Goal: Task Accomplishment & Management: Use online tool/utility

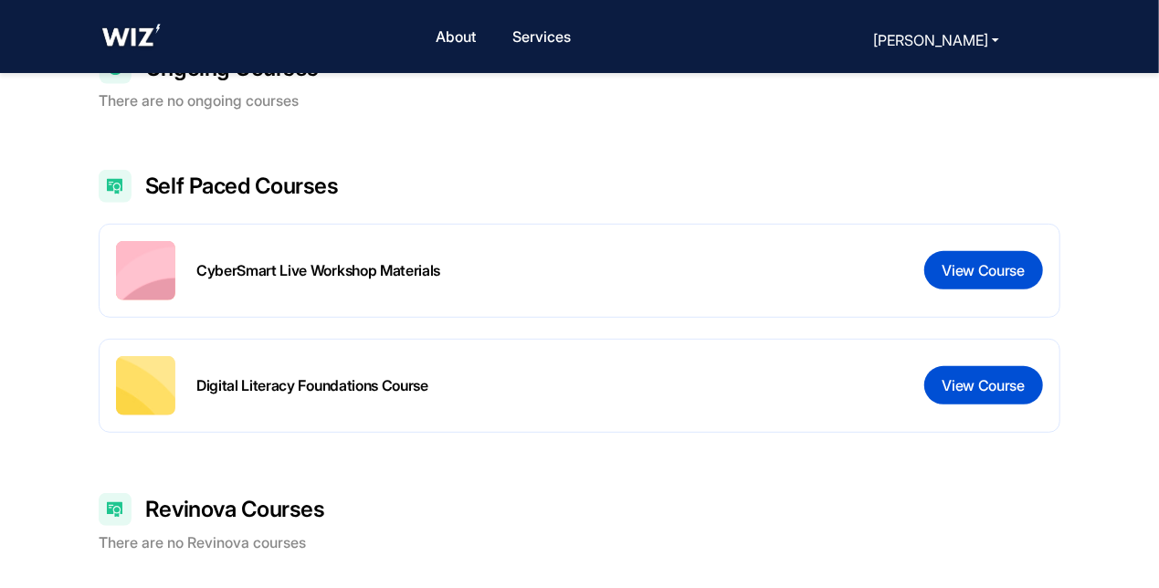
scroll to position [301, 0]
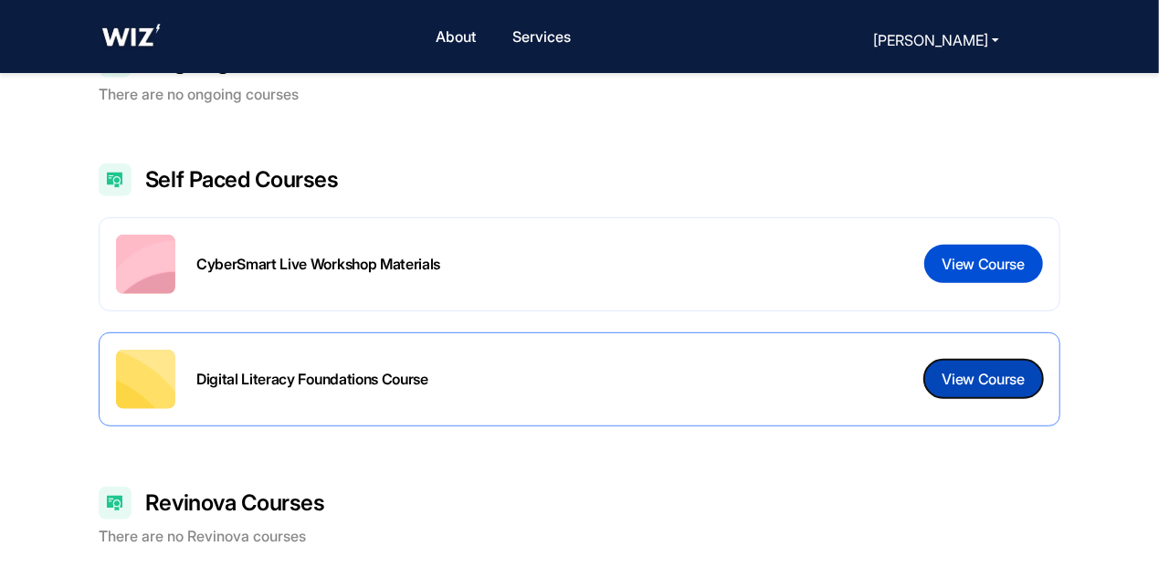
click at [976, 386] on button "View Course" at bounding box center [984, 379] width 119 height 38
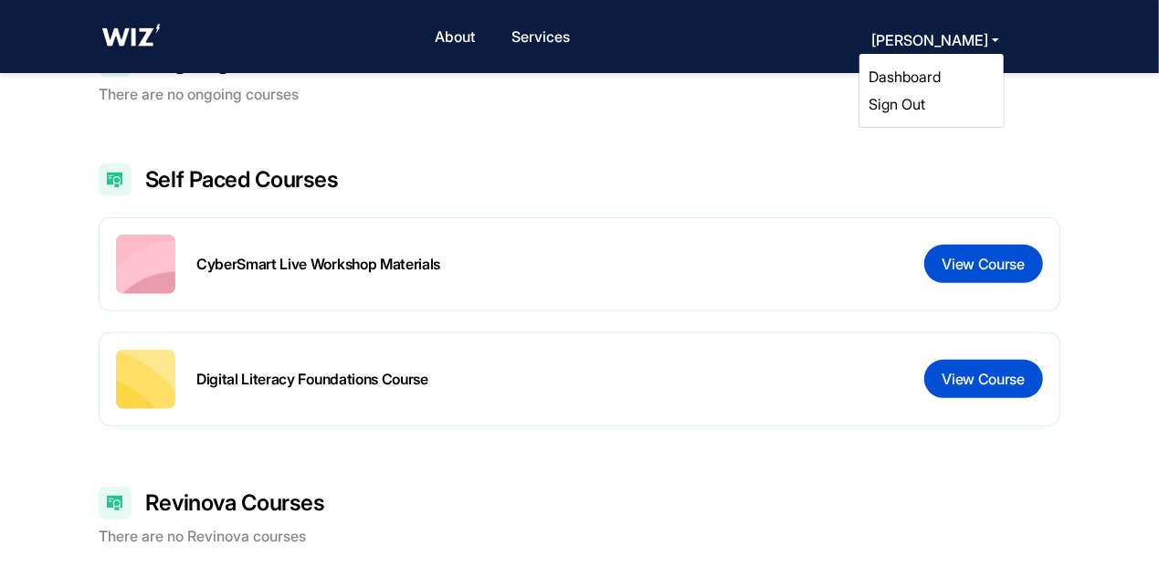
click at [991, 40] on button "[PERSON_NAME]" at bounding box center [935, 40] width 139 height 26
click at [919, 102] on link "Sign Out" at bounding box center [897, 104] width 57 height 18
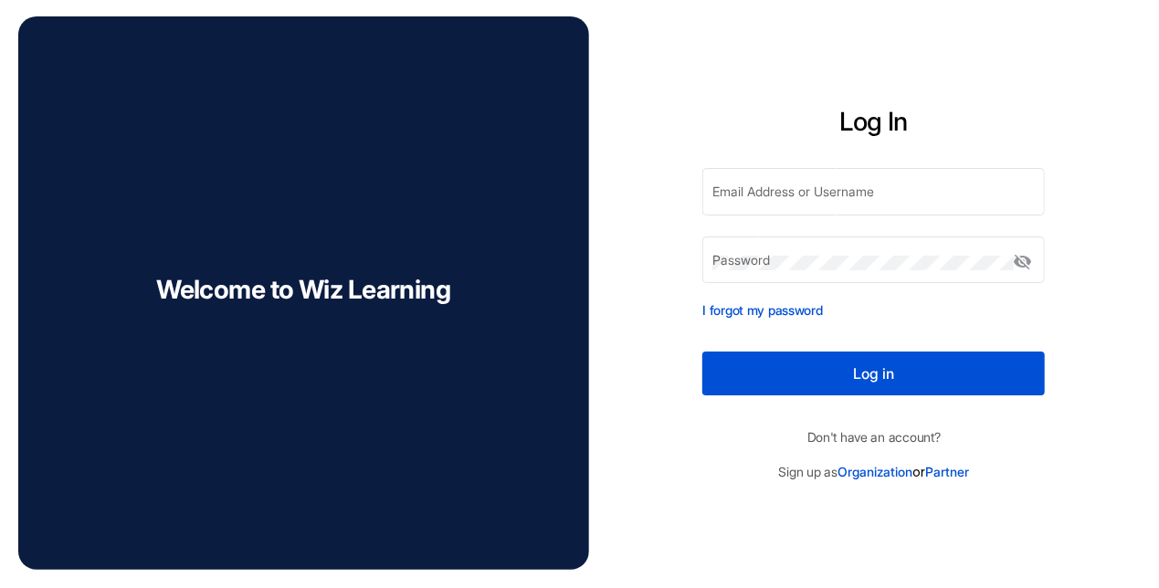
type input "**********"
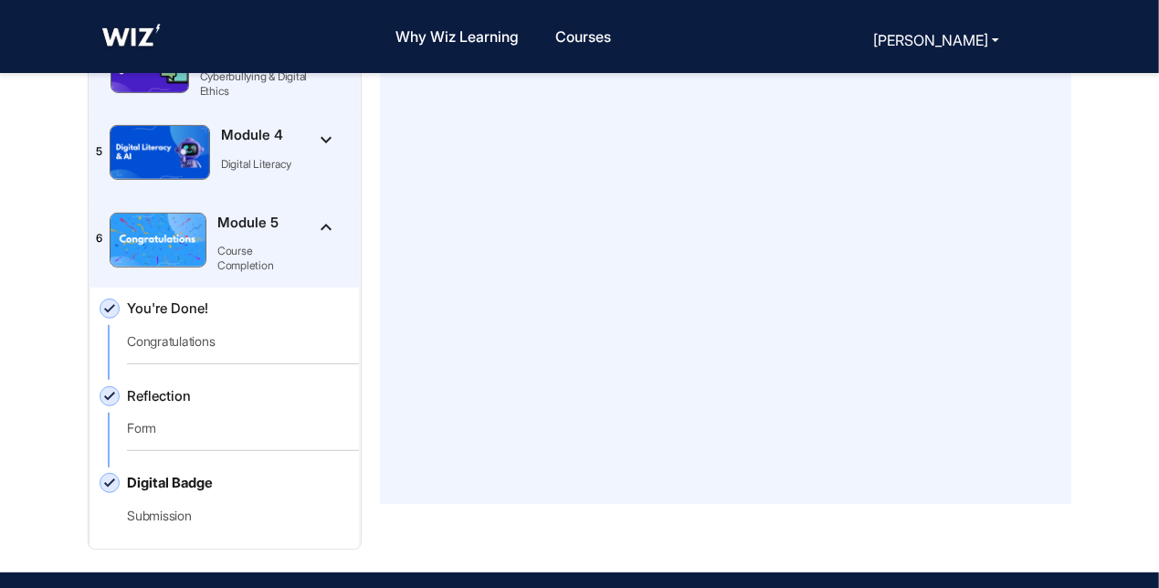
scroll to position [76, 0]
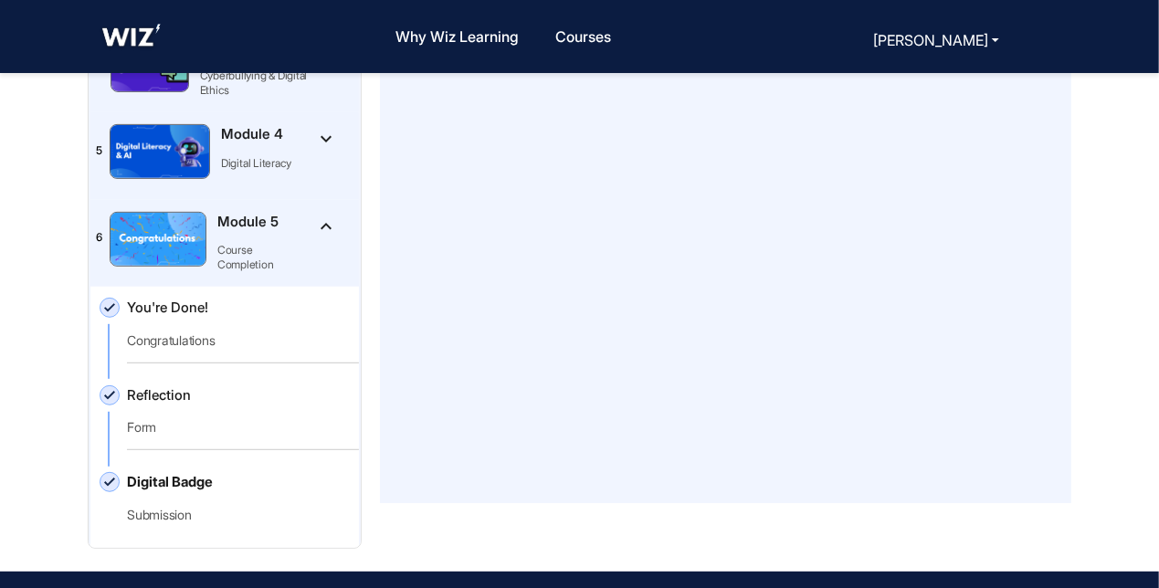
click at [179, 253] on img "Toggle [object Object]Module 5" at bounding box center [158, 239] width 95 height 53
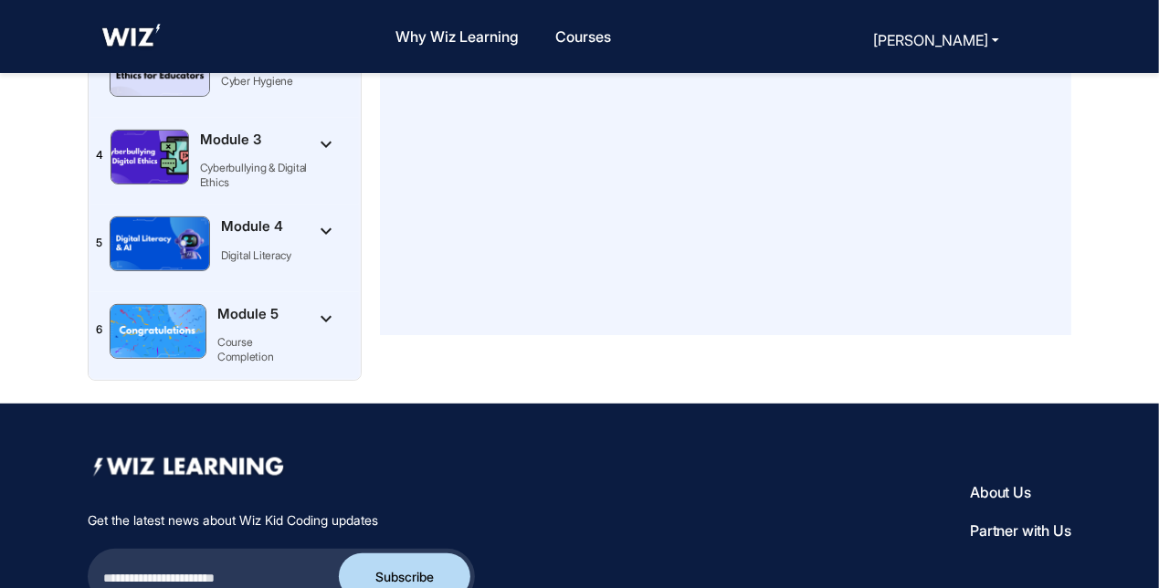
scroll to position [245, 0]
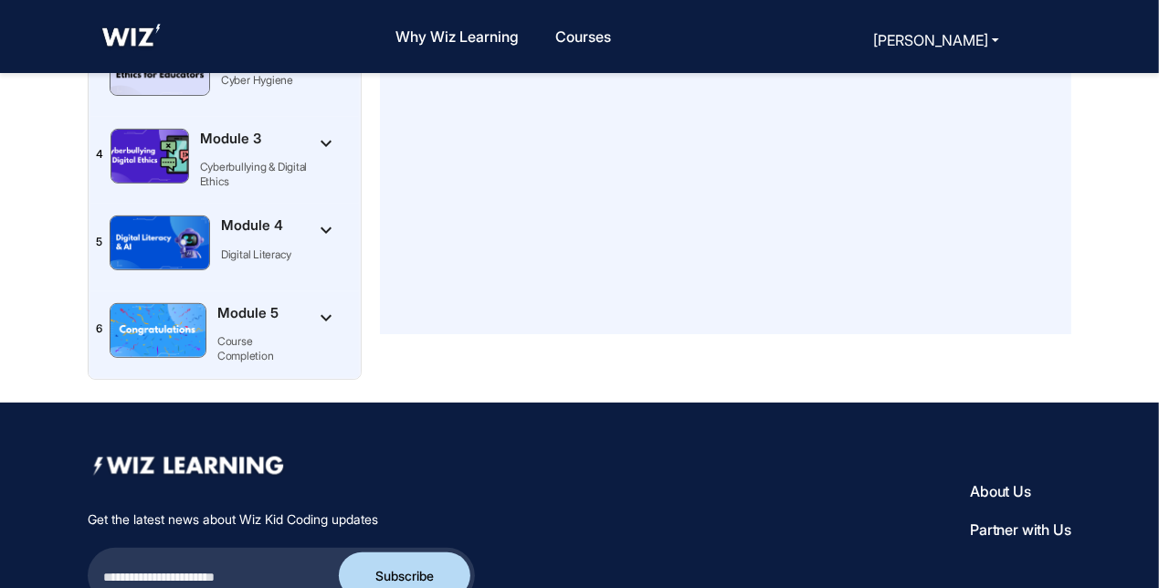
click at [168, 338] on img "Toggle [object Object]Module 5" at bounding box center [158, 330] width 95 height 53
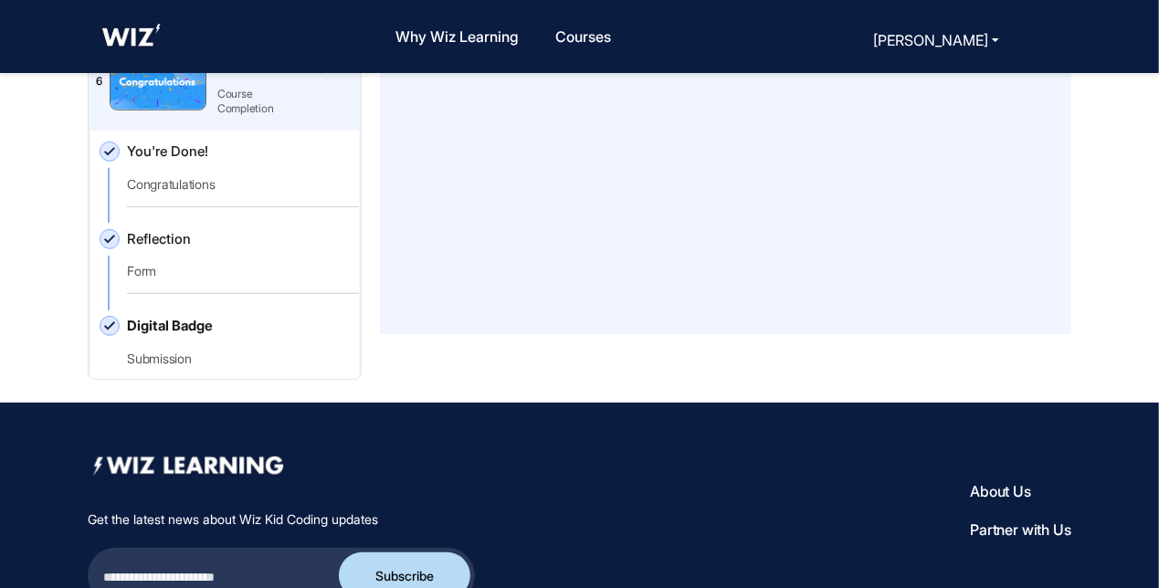
scroll to position [328, 0]
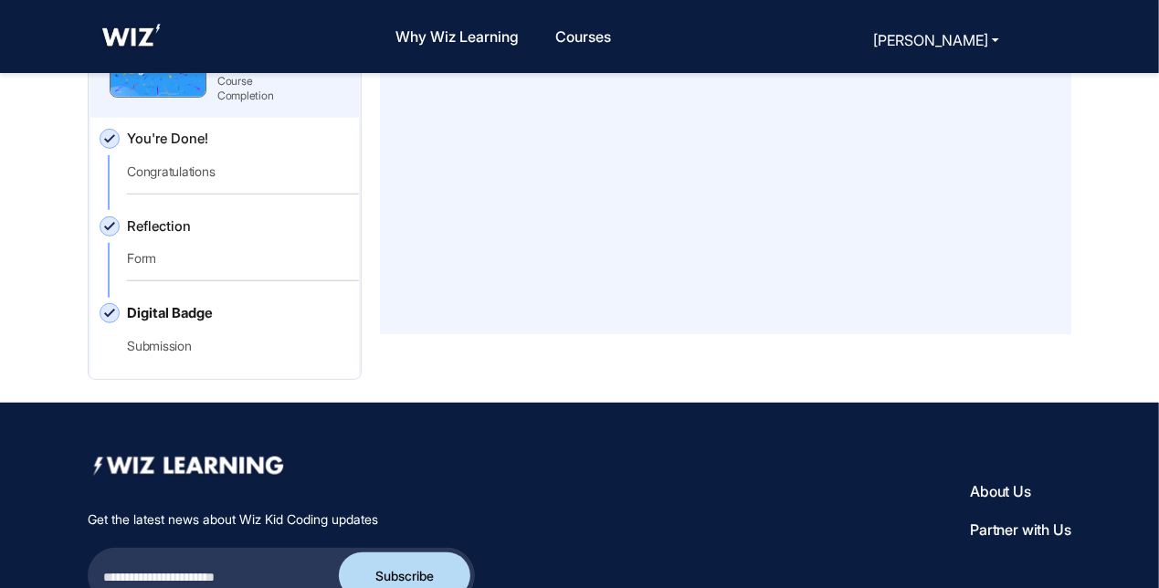
click at [179, 323] on div "Digital Badge Submission" at bounding box center [243, 335] width 232 height 65
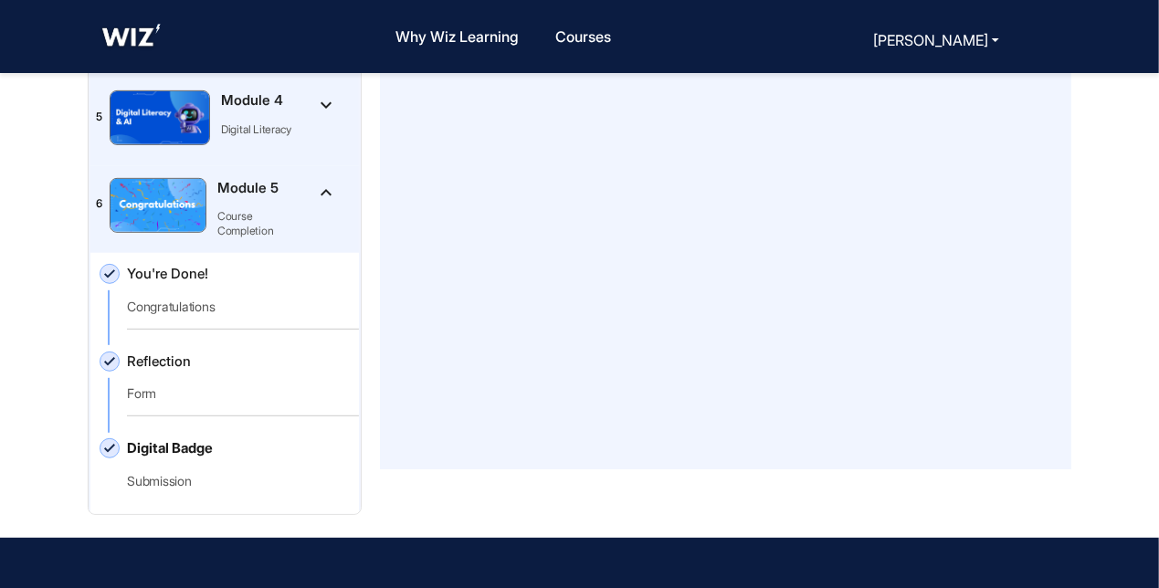
scroll to position [18, 0]
click at [995, 39] on button "[PERSON_NAME]" at bounding box center [936, 40] width 137 height 26
click at [1107, 212] on div "Digital Literacy Foundations Course Course Content Course Information Course Up…" at bounding box center [579, 481] width 1159 height 963
click at [913, 100] on link "Sign Out" at bounding box center [897, 104] width 57 height 18
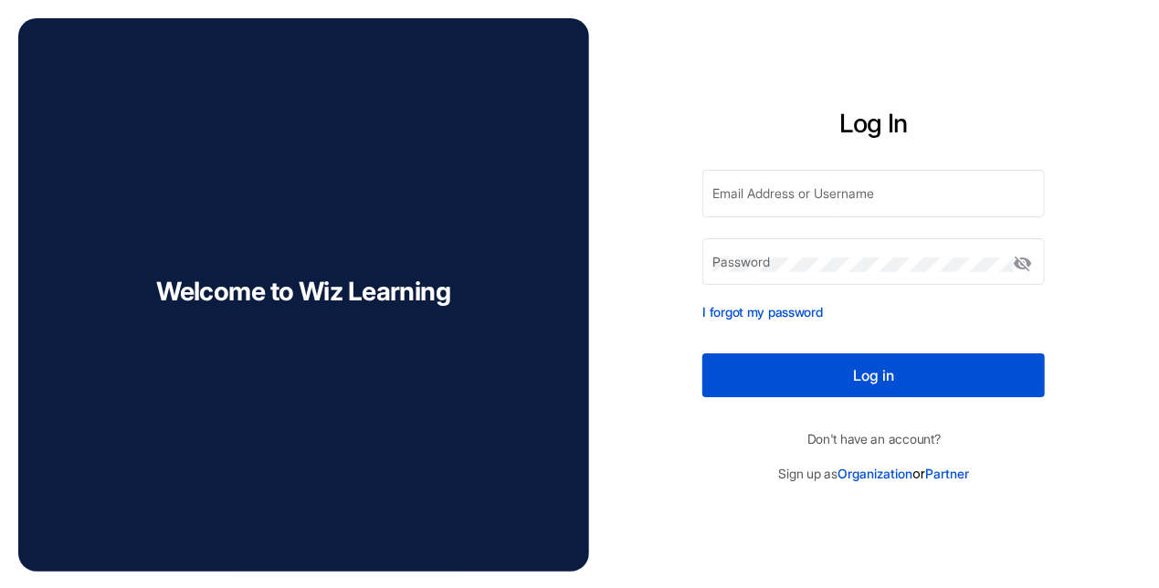
type input "**********"
